Goal: Task Accomplishment & Management: Use online tool/utility

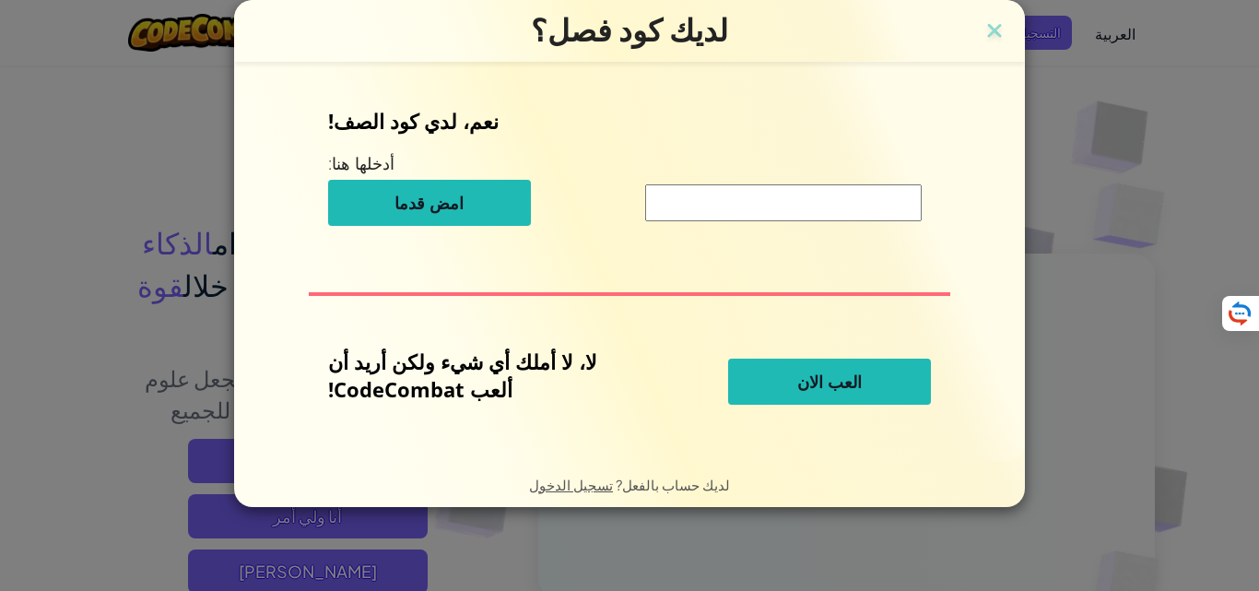
click at [756, 375] on button "العب الان" at bounding box center [829, 381] width 203 height 46
click at [792, 404] on button "العب الان" at bounding box center [829, 381] width 203 height 46
click at [797, 395] on button "العب الان" at bounding box center [829, 381] width 203 height 46
click at [805, 388] on span "العب الان" at bounding box center [829, 381] width 65 height 22
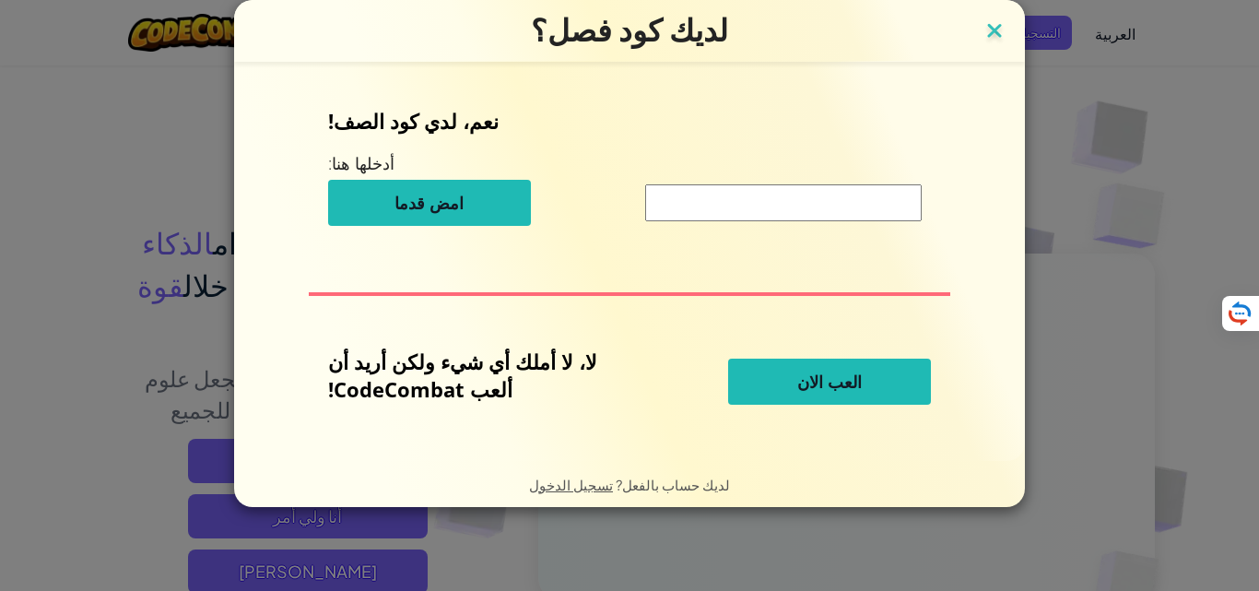
click at [980, 30] on div "لديك كود فصل؟ نعم، لدي كود الصف! أدخلها هنا: امض قدما لا، لا أملك أي شيء ولكن أ…" at bounding box center [629, 253] width 791 height 507
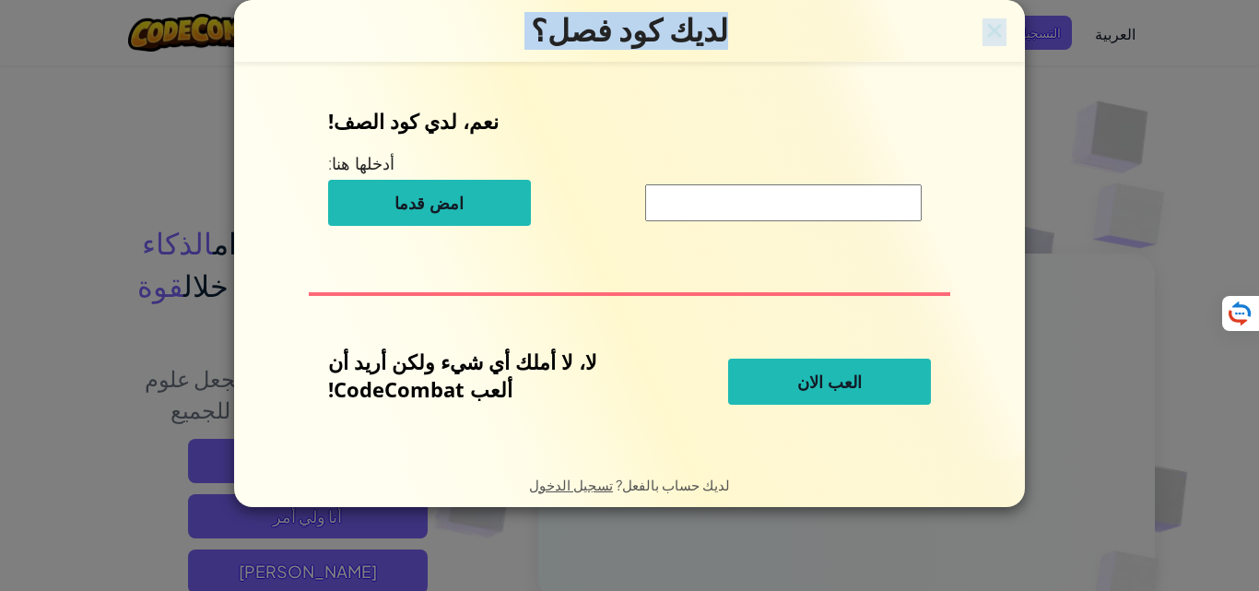
click at [988, 32] on img at bounding box center [994, 32] width 24 height 28
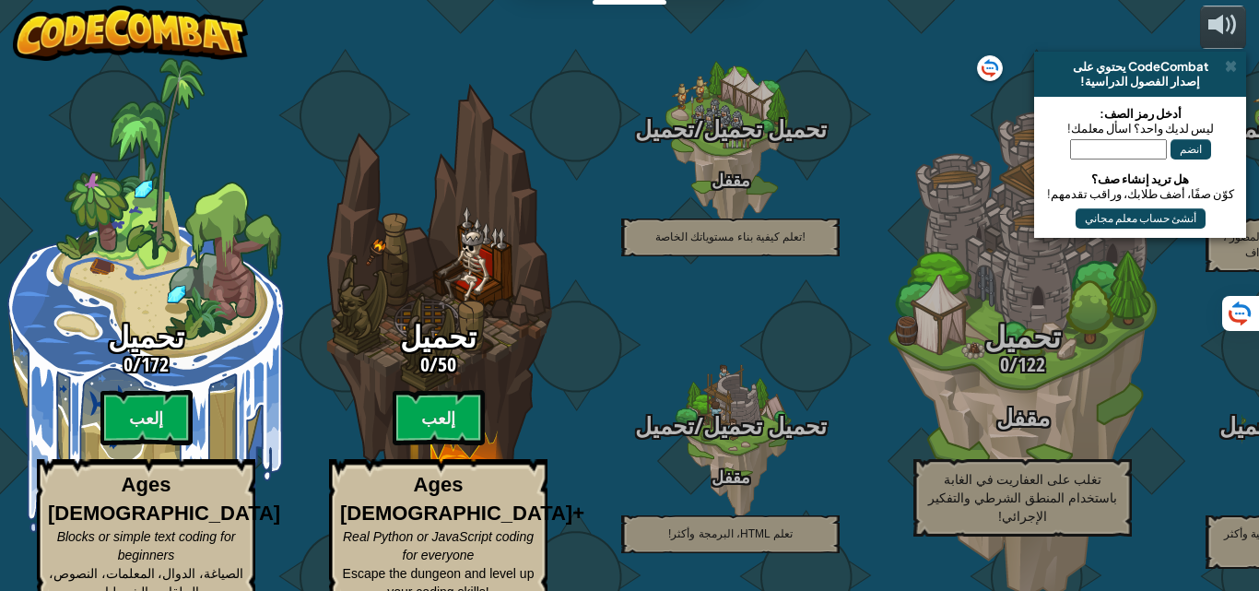
select select "ar"
